Goal: Information Seeking & Learning: Learn about a topic

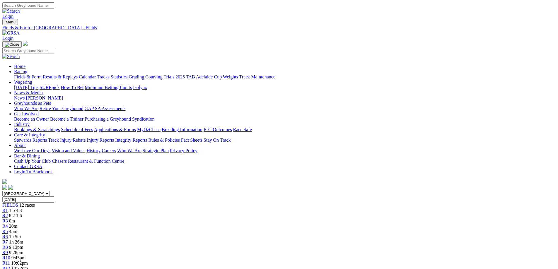
click at [22, 208] on span "1 5 4 3" at bounding box center [15, 210] width 13 height 5
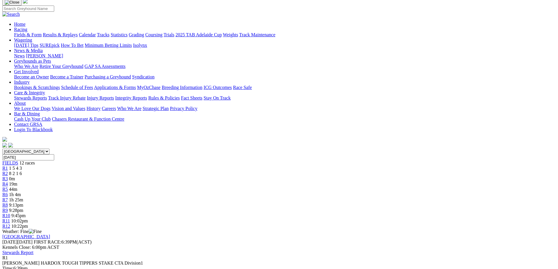
scroll to position [29, 0]
